Goal: Information Seeking & Learning: Learn about a topic

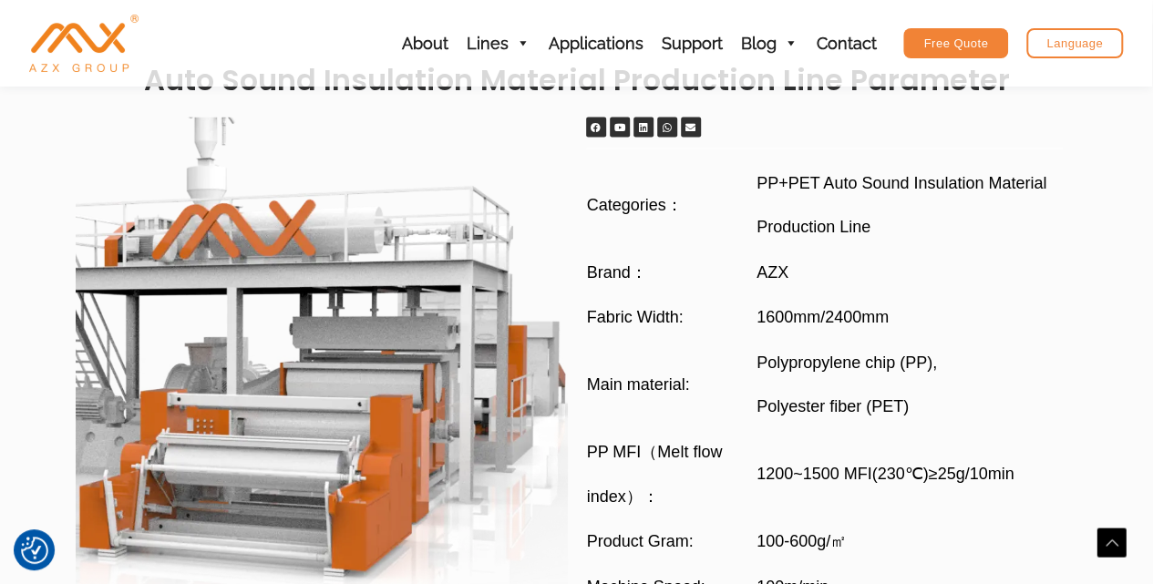
scroll to position [1713, 0]
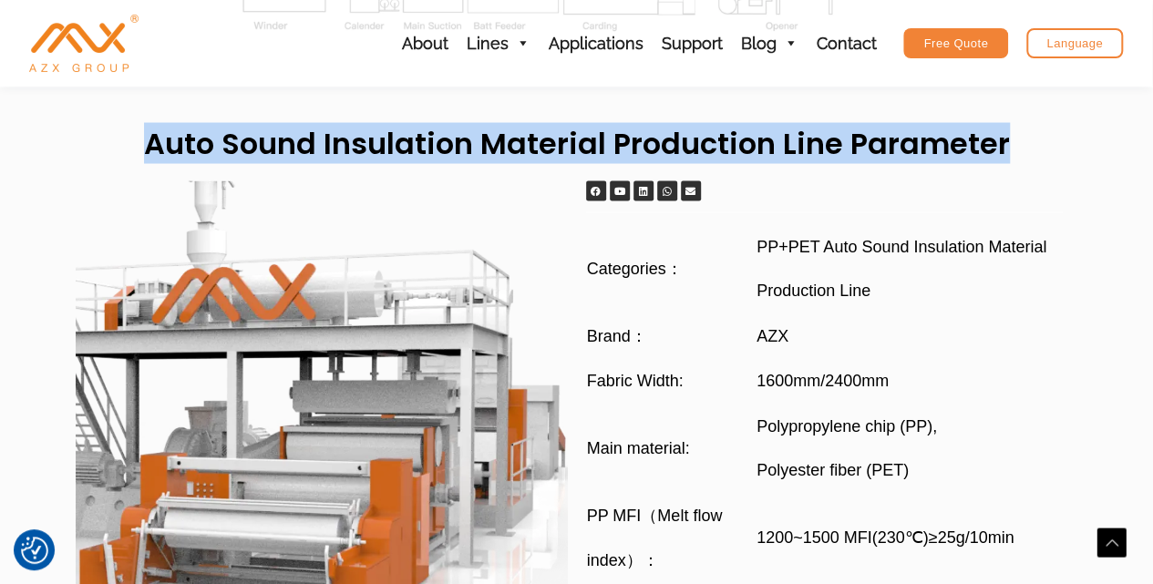
drag, startPoint x: 152, startPoint y: 141, endPoint x: 1007, endPoint y: 149, distance: 854.4
click at [1007, 149] on h2 "auto sound insulation material production line Parameter" at bounding box center [577, 143] width 1021 height 38
copy h2 "auto sound insulation material production line Parameter"
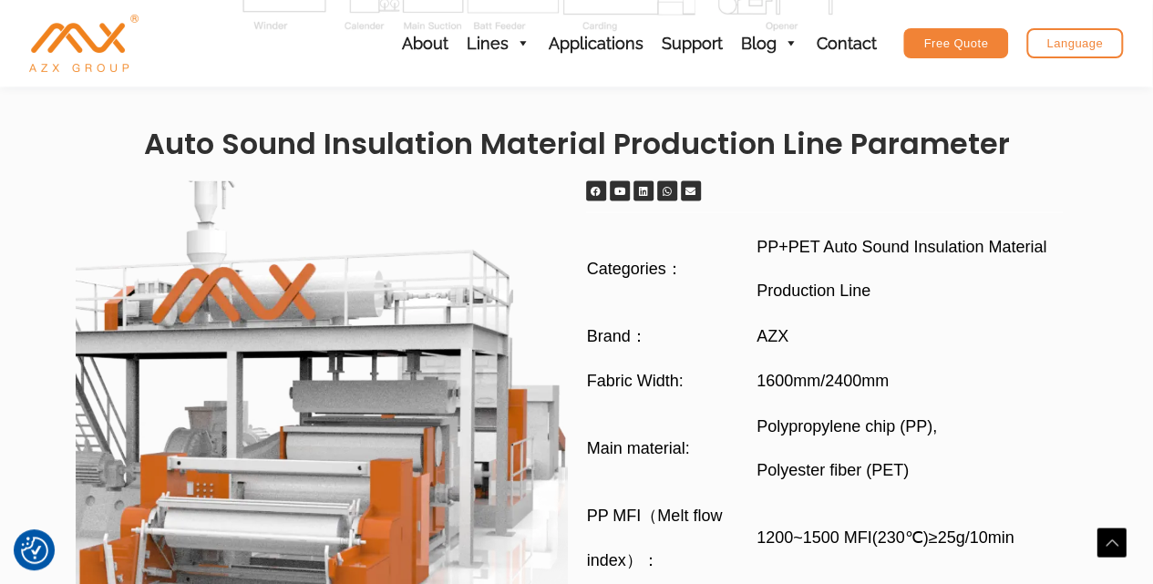
click at [910, 261] on span "PP+PET Auto Sound Insulation Material Production Line" at bounding box center [917, 268] width 321 height 88
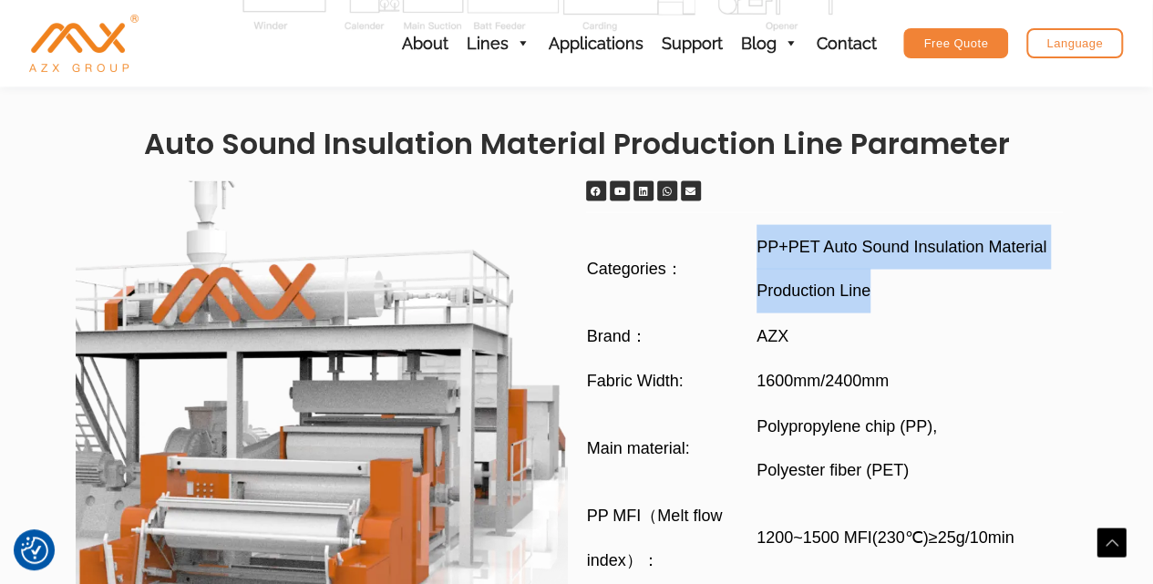
drag, startPoint x: 757, startPoint y: 242, endPoint x: 869, endPoint y: 277, distance: 117.7
click at [869, 277] on span "PP+PET Auto Sound Insulation Material Production Line" at bounding box center [917, 268] width 321 height 88
copy span "PP+PET Auto Sound Insulation Material Production Line"
drag, startPoint x: 1023, startPoint y: 291, endPoint x: 901, endPoint y: 315, distance: 124.6
click at [1023, 291] on span "PP+PET Auto Sound Insulation Material Production Line" at bounding box center [917, 268] width 321 height 88
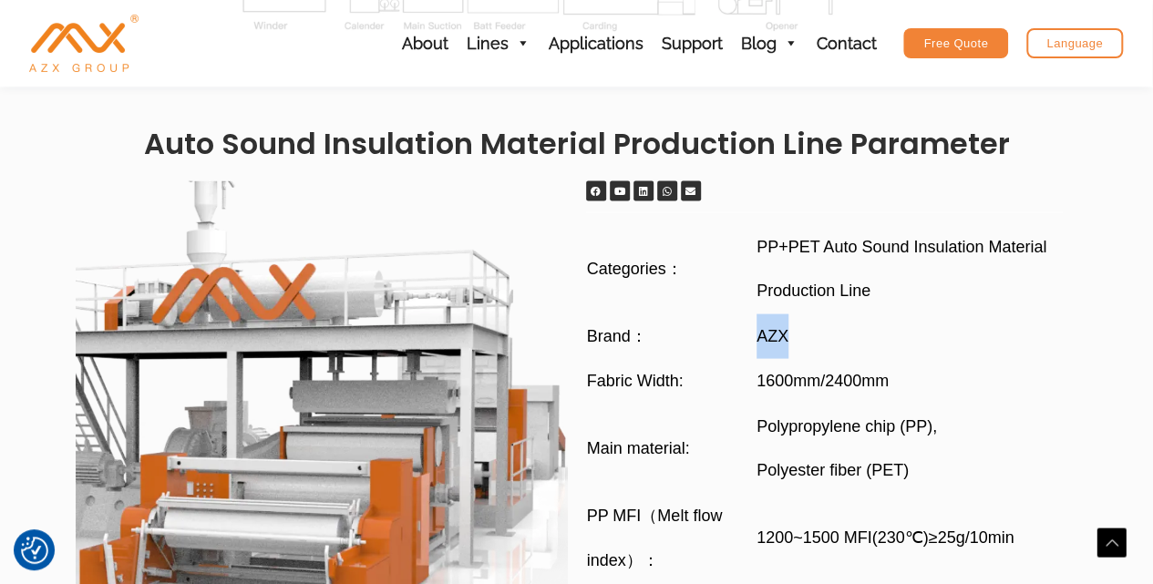
drag, startPoint x: 752, startPoint y: 332, endPoint x: 801, endPoint y: 331, distance: 48.3
click at [801, 331] on tr "Brand： AZX" at bounding box center [831, 336] width 491 height 46
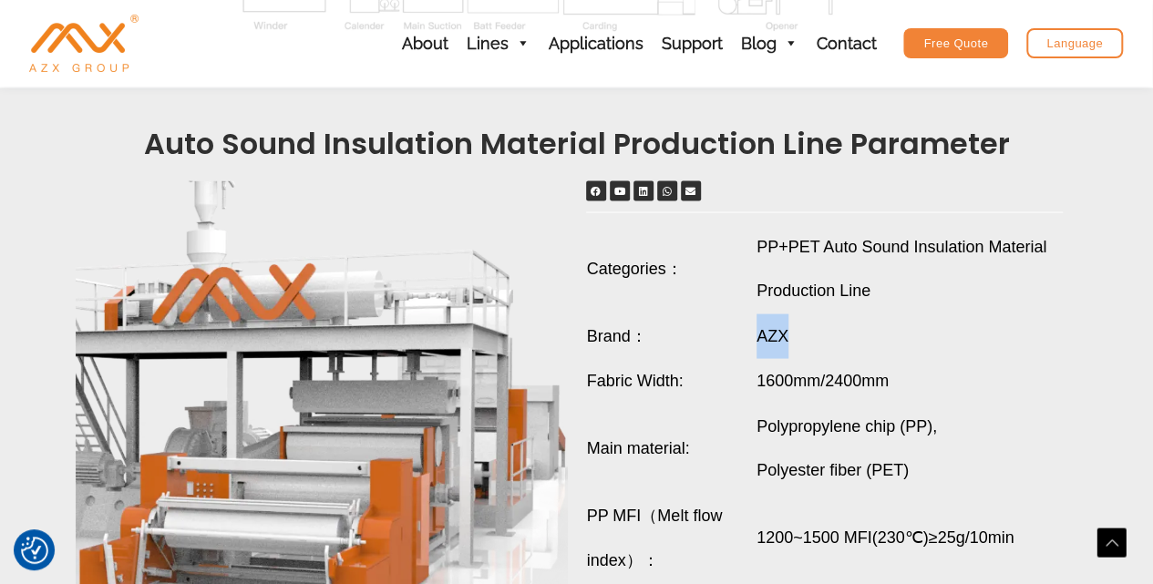
copy tr "AZX"
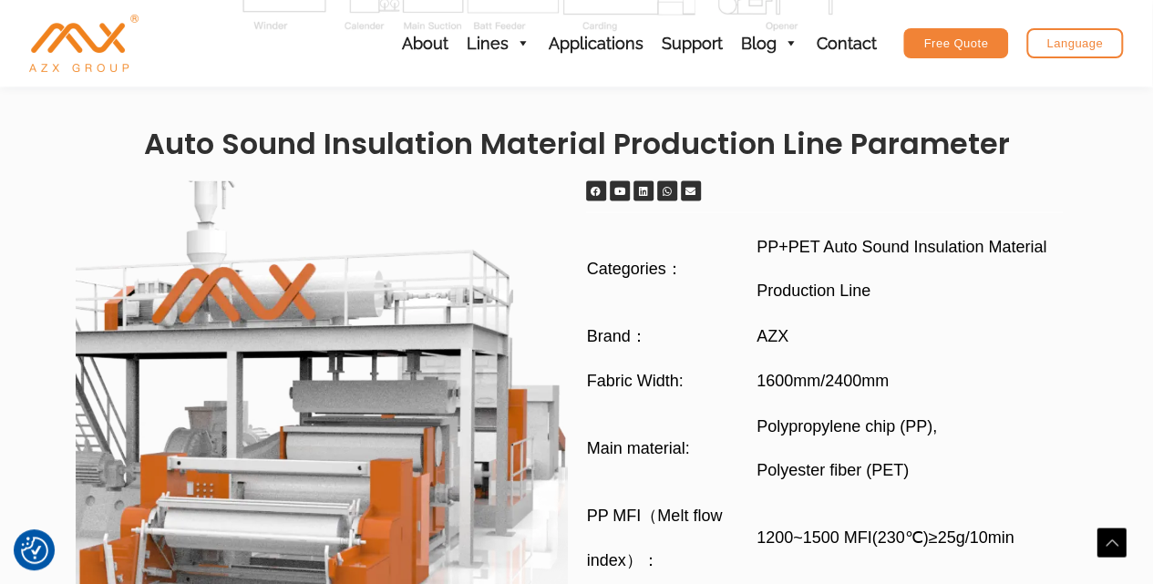
click at [1014, 396] on td "1600mm/2400mm" at bounding box center [917, 381] width 322 height 46
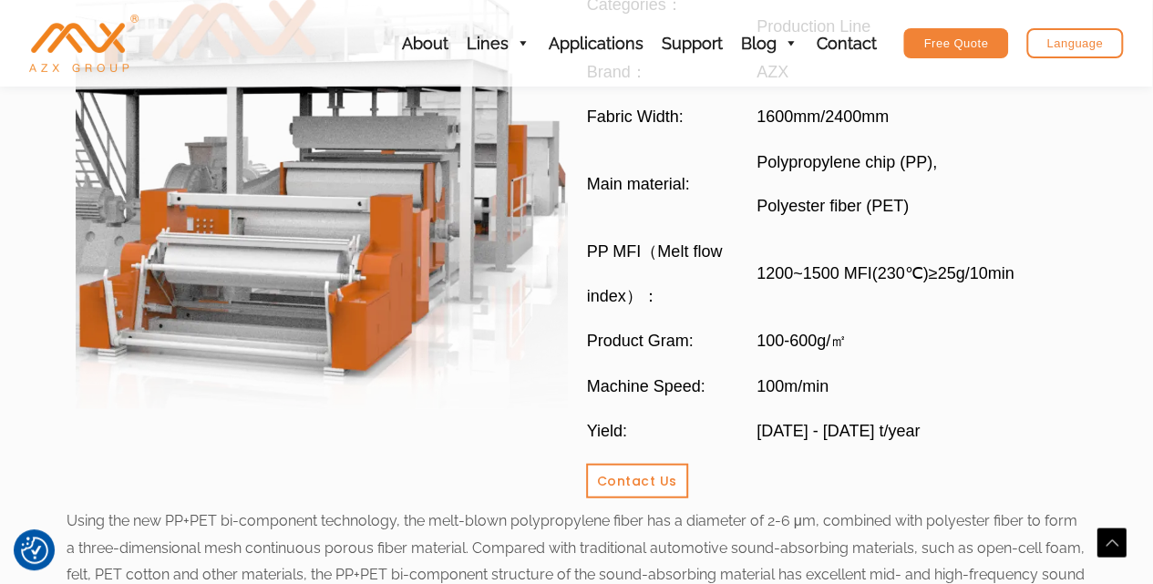
click at [1006, 398] on td "100m/min" at bounding box center [917, 387] width 322 height 46
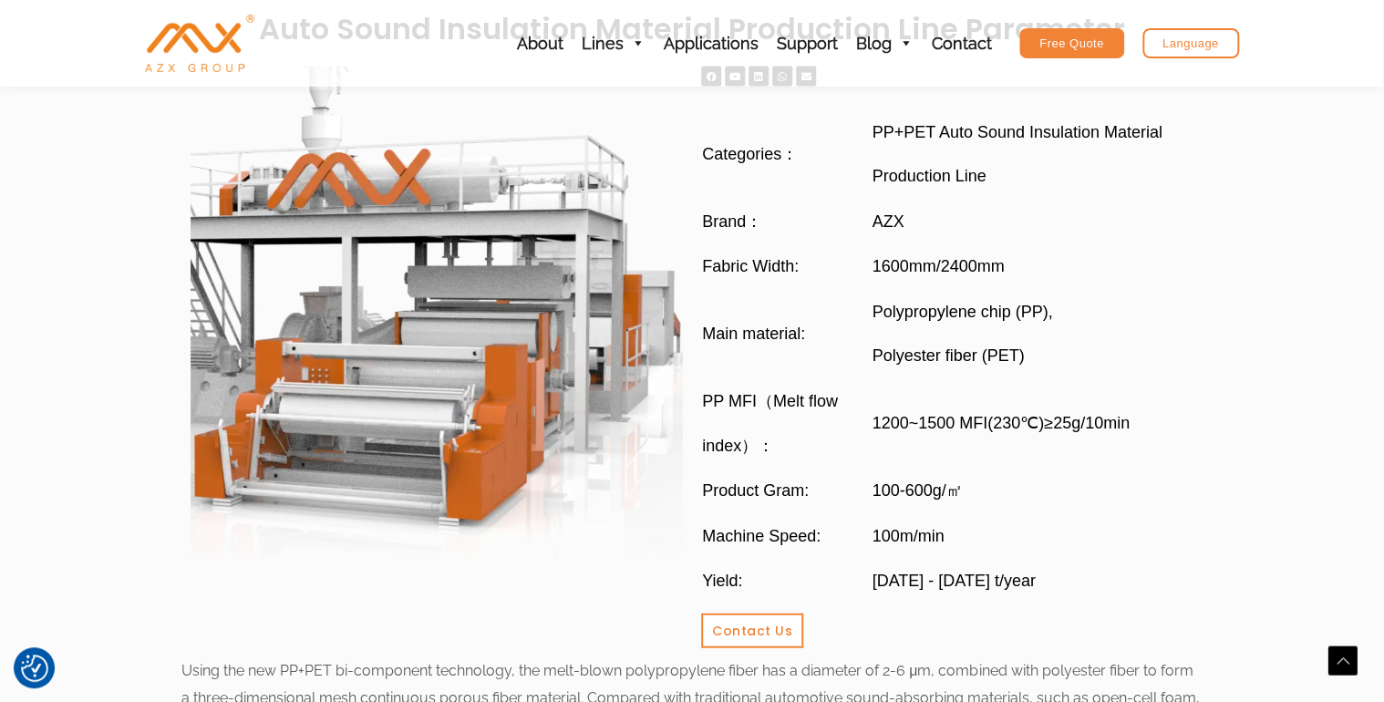
scroll to position [2143, 0]
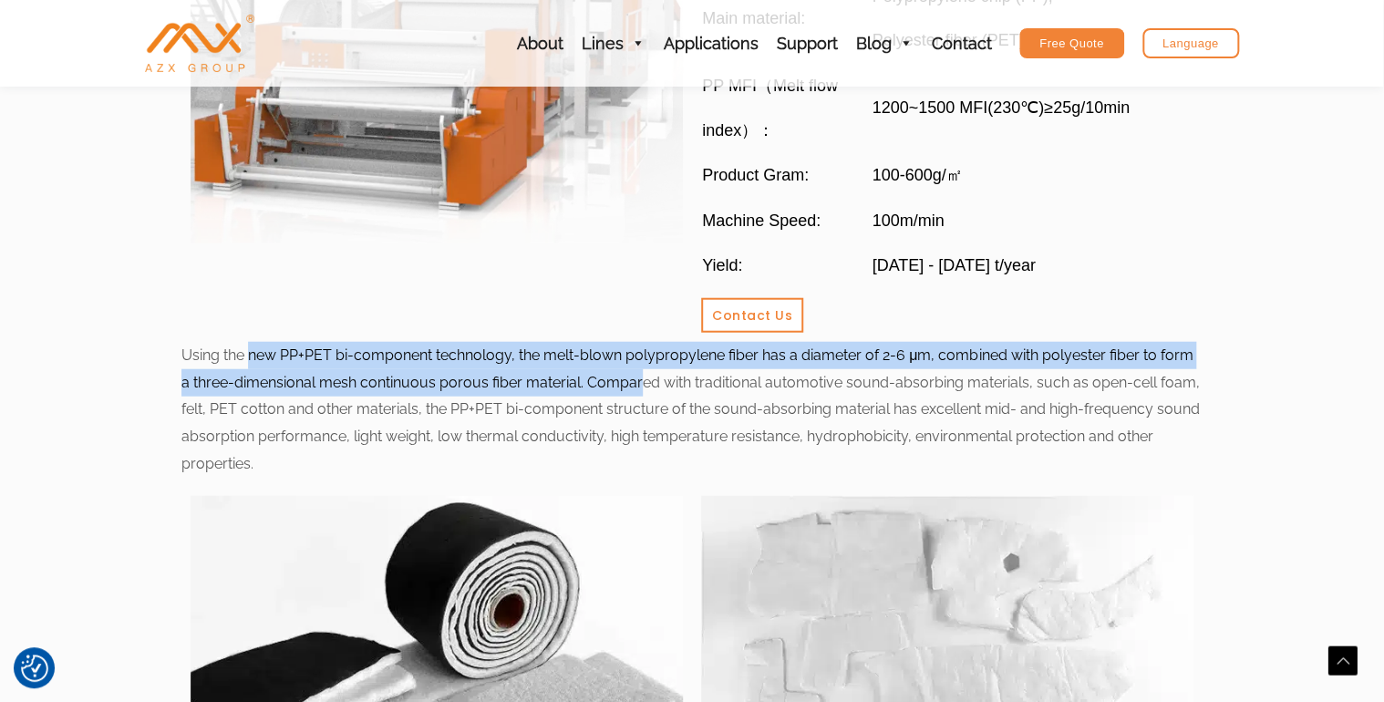
drag, startPoint x: 181, startPoint y: 350, endPoint x: 557, endPoint y: 386, distance: 377.4
click at [557, 386] on div "Using the new PP+PET bi-component technology, the melt-blown polypropylene fibe…" at bounding box center [691, 410] width 1021 height 136
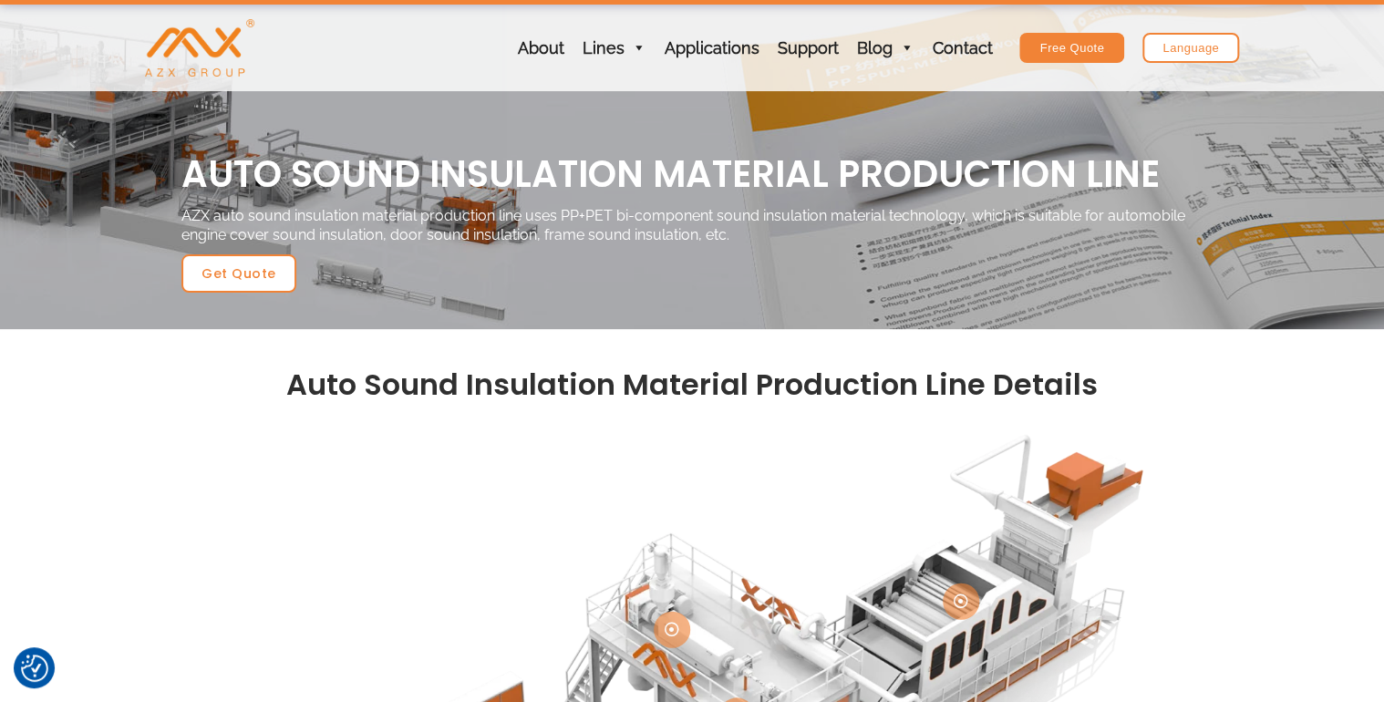
scroll to position [0, 0]
